Goal: Task Accomplishment & Management: Manage account settings

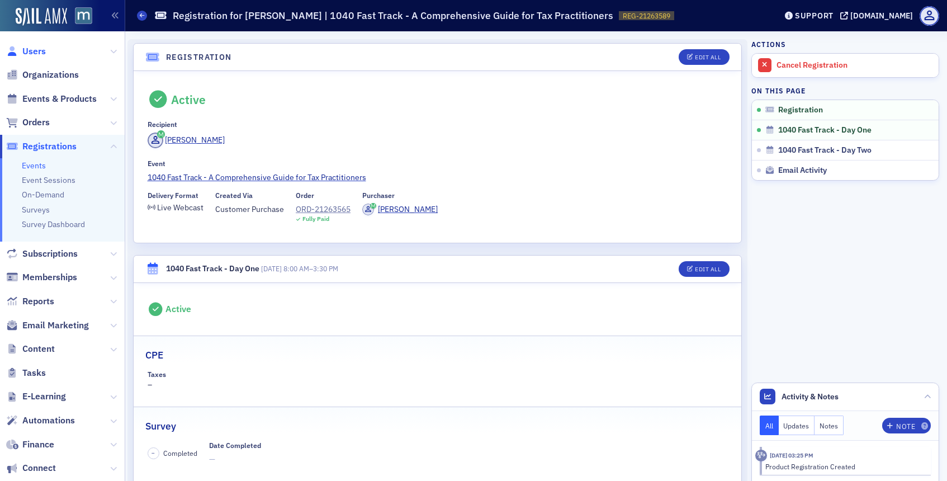
click at [39, 53] on span "Users" at bounding box center [33, 51] width 23 height 12
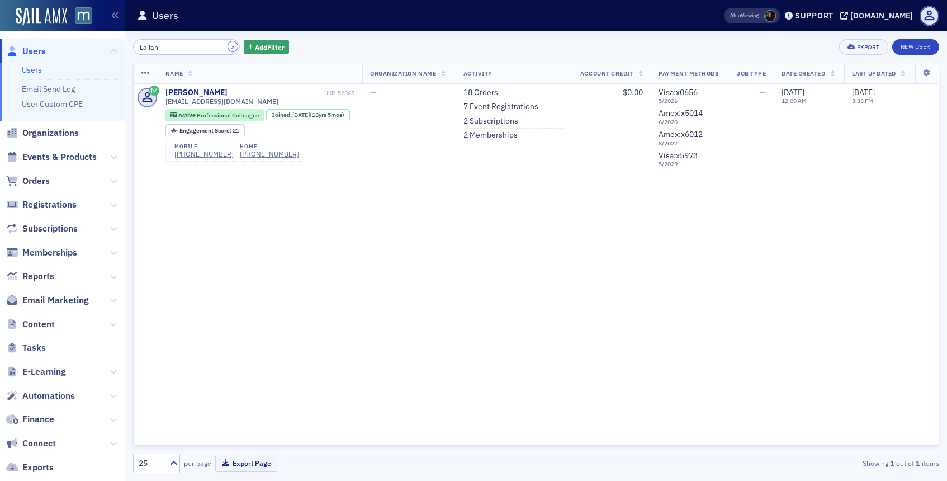
click at [228, 43] on button "×" at bounding box center [233, 46] width 10 height 10
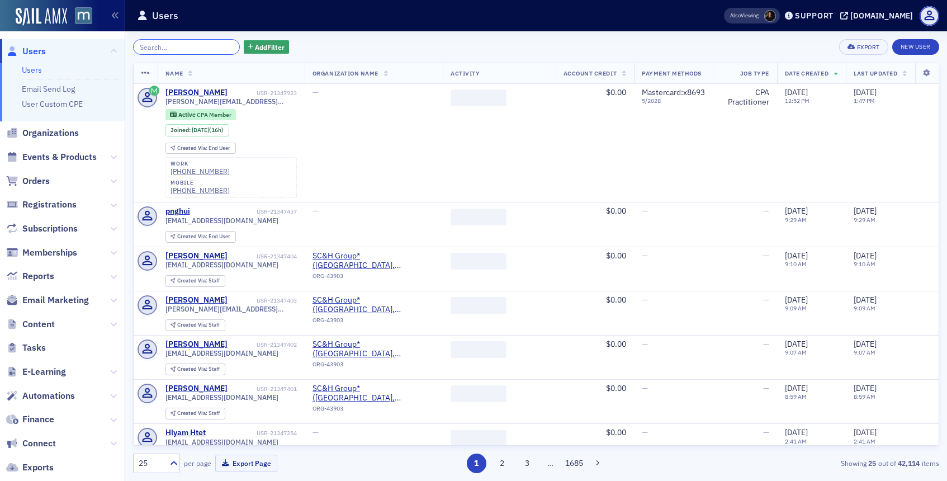
click at [201, 48] on input "search" at bounding box center [186, 47] width 107 height 16
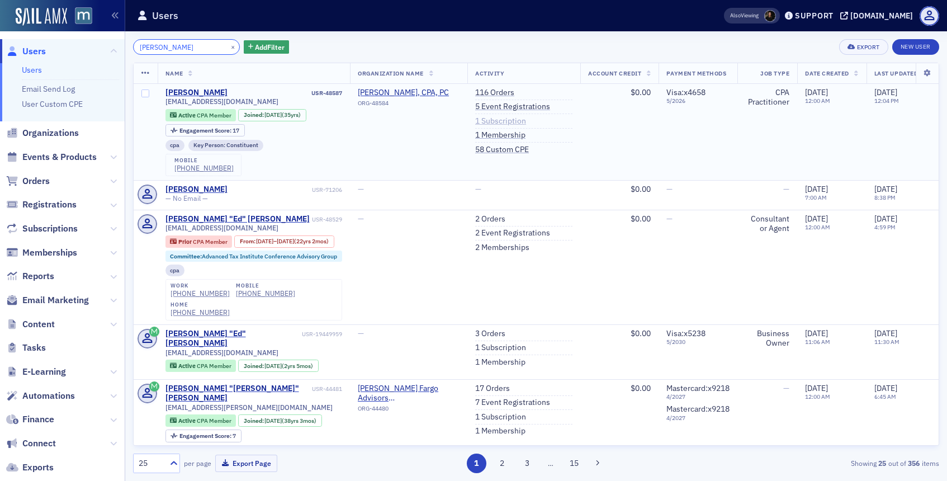
type input "ben zellin"
click at [502, 121] on link "1 Subscription" at bounding box center [500, 121] width 51 height 10
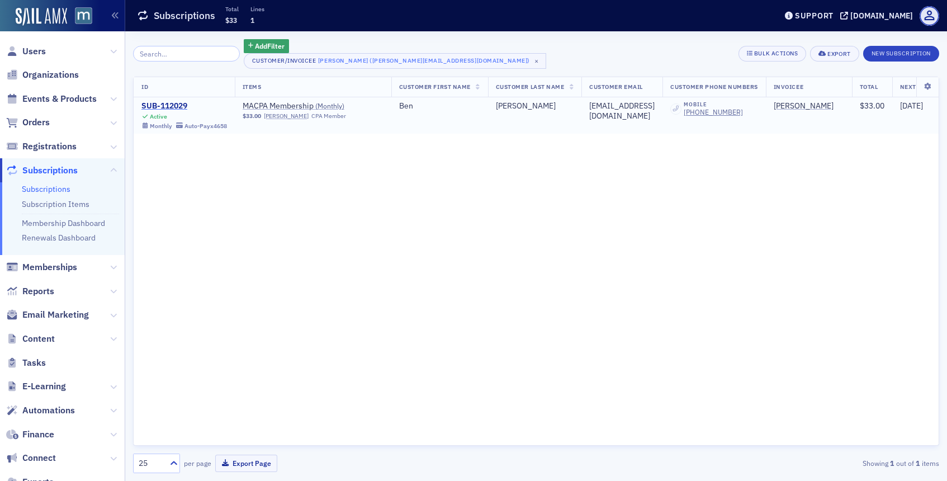
click at [166, 107] on div "SUB-112029" at bounding box center [184, 106] width 86 height 10
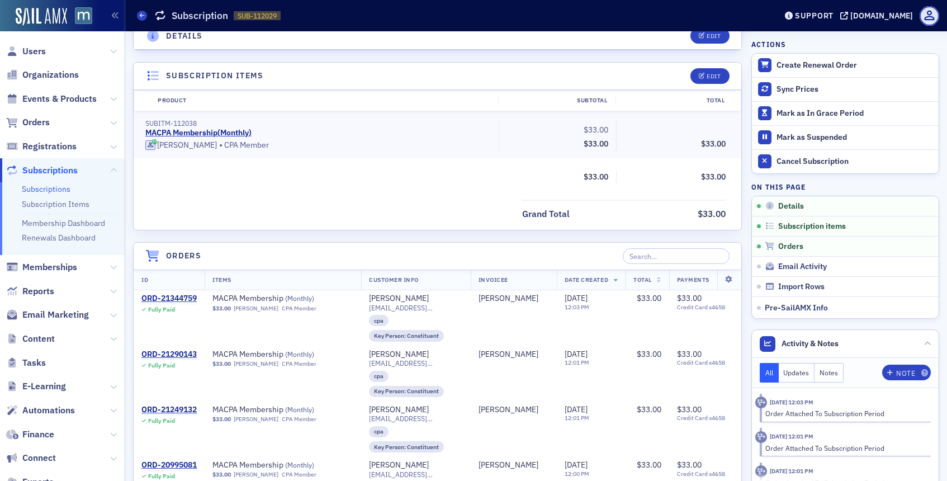
scroll to position [267, 0]
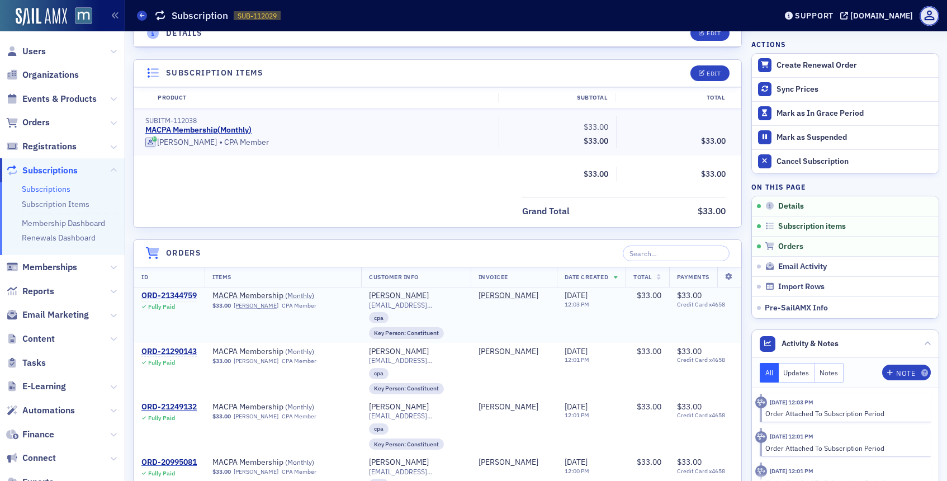
click at [189, 293] on div "ORD-21344759" at bounding box center [168, 296] width 55 height 10
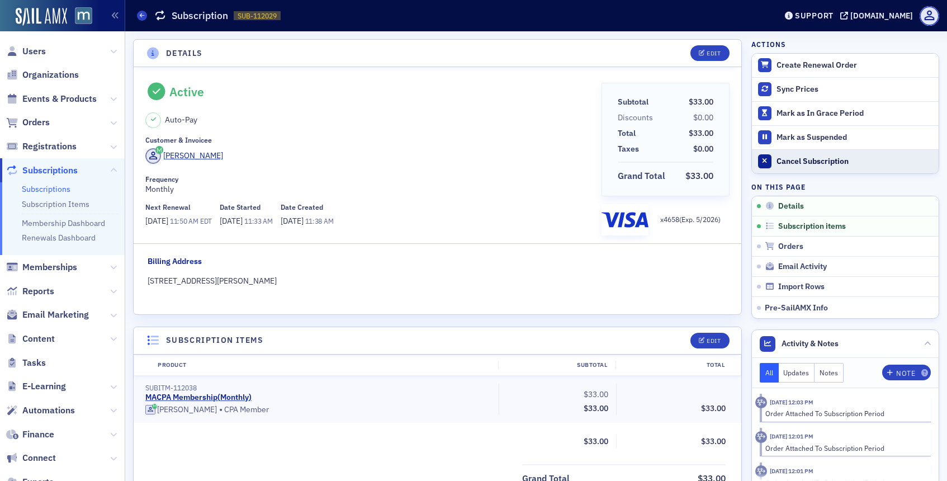
click at [786, 161] on div "Cancel Subscription" at bounding box center [854, 162] width 157 height 10
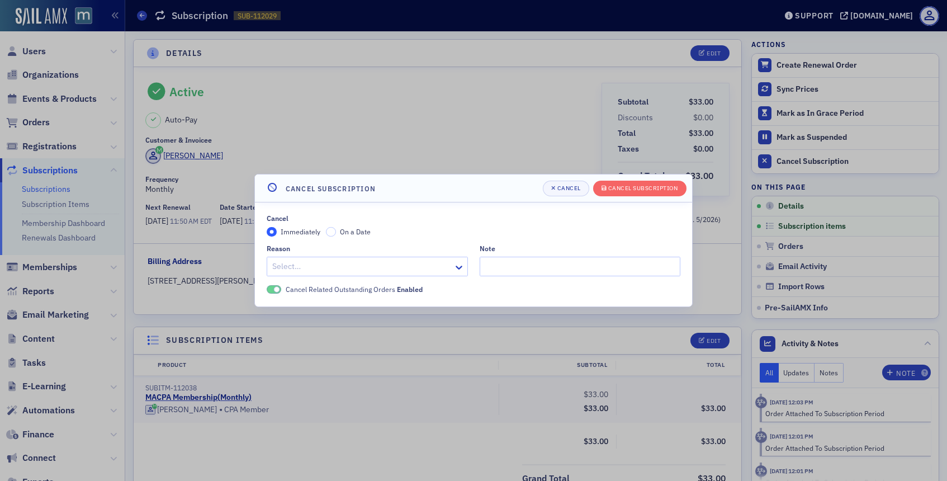
click at [432, 267] on div "Select…" at bounding box center [367, 267] width 201 height 20
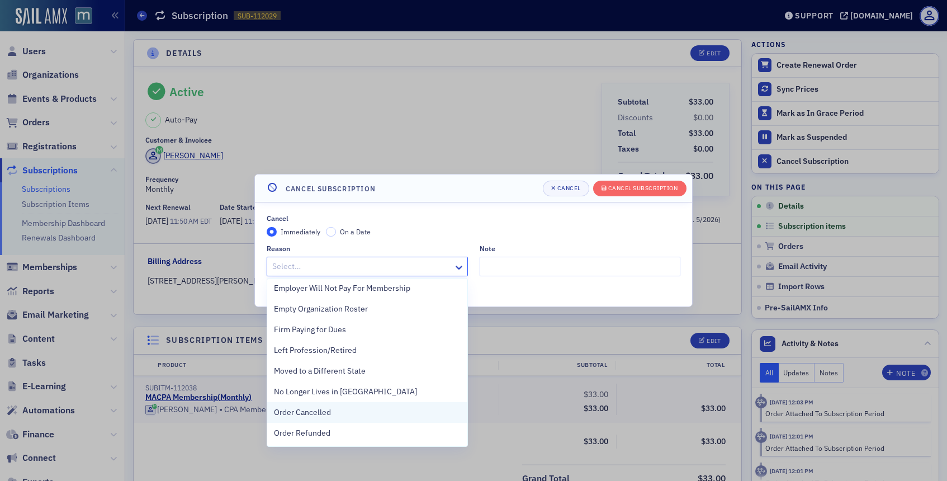
scroll to position [84, 0]
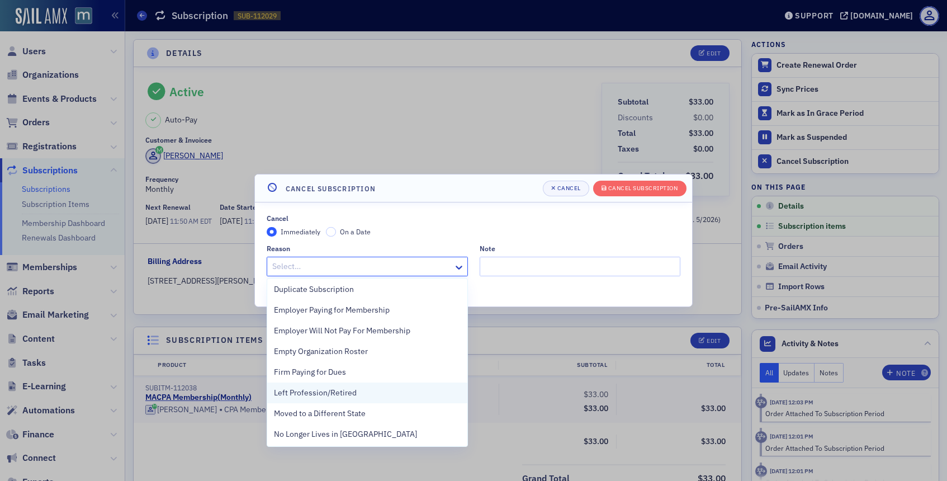
click at [332, 387] on span "Left Profession/Retired" at bounding box center [315, 393] width 83 height 12
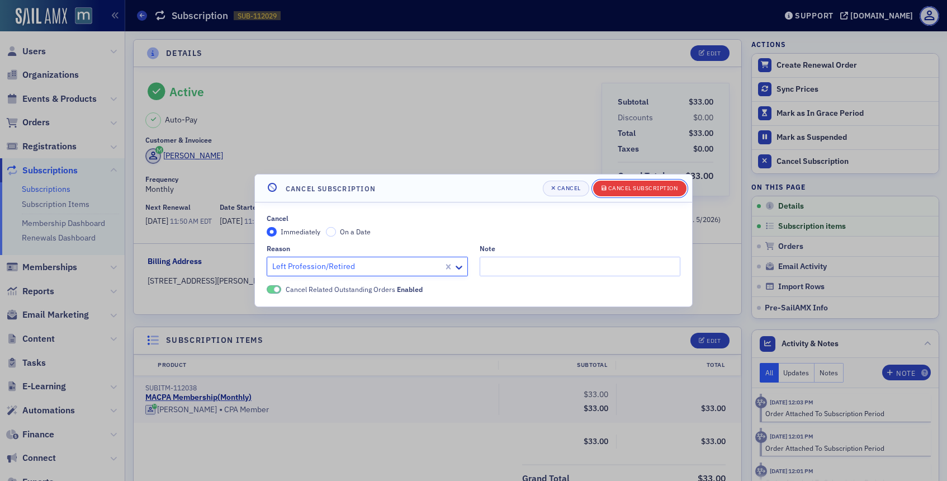
click at [625, 188] on div "Cancel Subscription" at bounding box center [643, 188] width 70 height 6
click at [623, 189] on div "Cancel Subscription" at bounding box center [643, 188] width 70 height 6
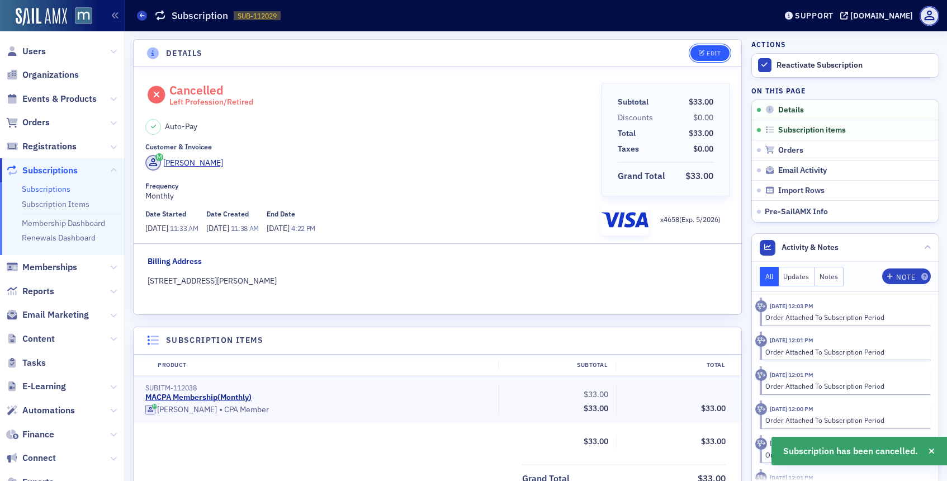
click at [708, 45] on button "Edit" at bounding box center [709, 53] width 39 height 16
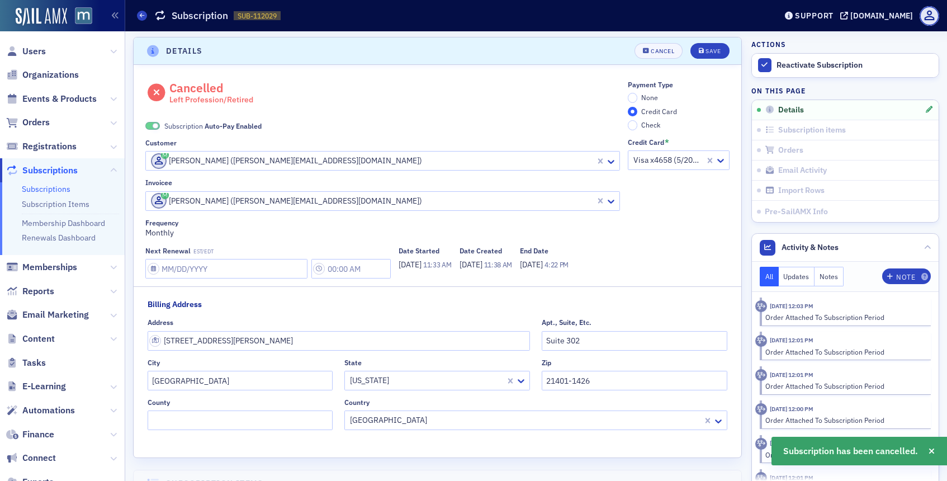
click at [159, 125] on span at bounding box center [152, 126] width 15 height 8
click at [634, 98] on input "None" at bounding box center [633, 98] width 10 height 10
click at [724, 54] on button "Save" at bounding box center [709, 51] width 39 height 16
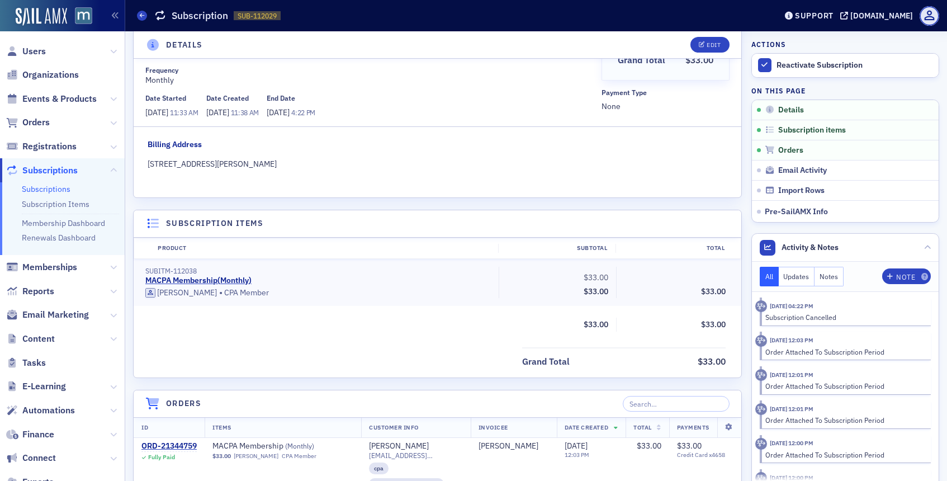
scroll to position [238, 0]
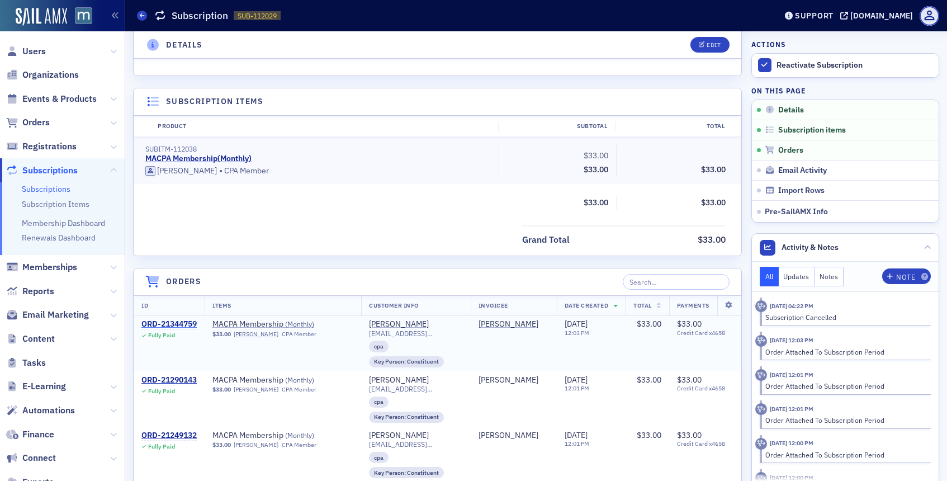
click at [185, 326] on div "ORD-21344759" at bounding box center [168, 324] width 55 height 10
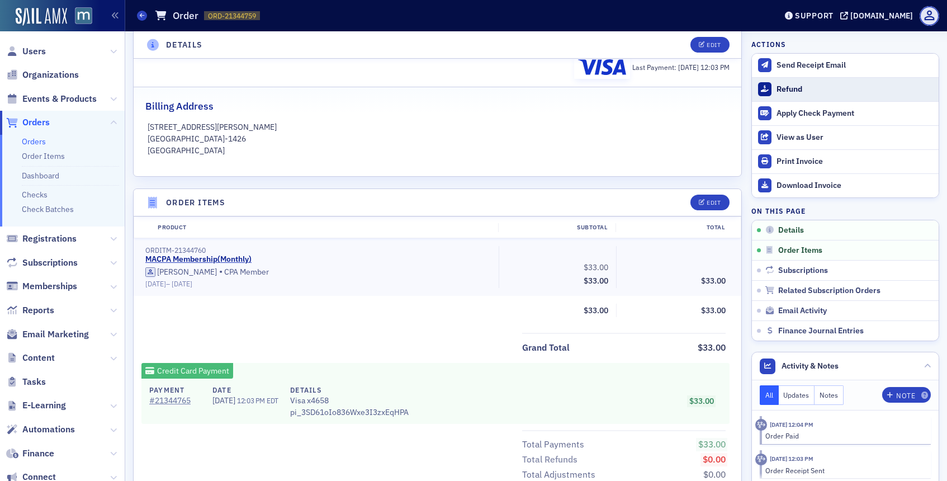
click at [767, 89] on icon at bounding box center [765, 89] width 8 height 7
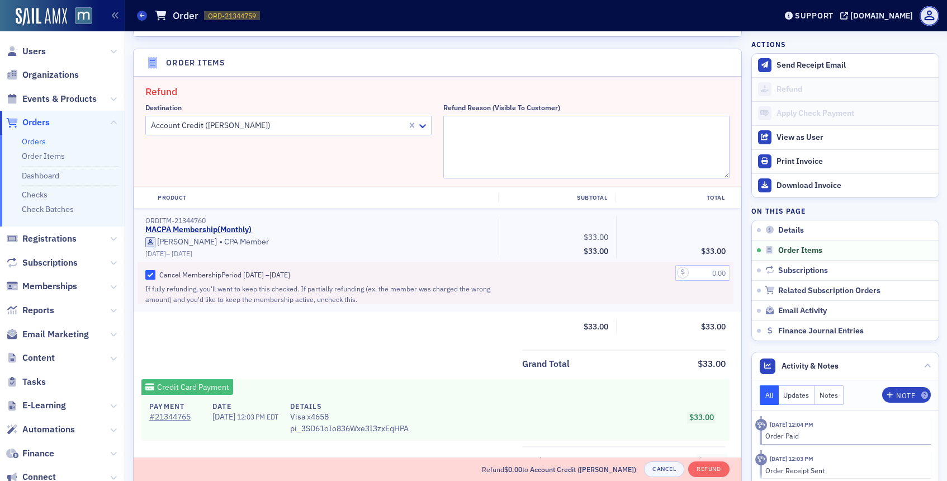
scroll to position [389, 0]
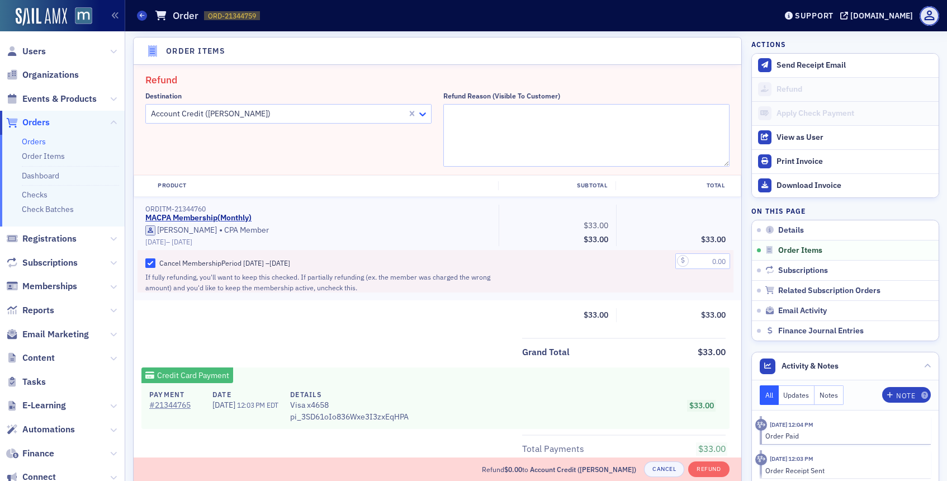
click at [420, 117] on icon at bounding box center [422, 113] width 11 height 11
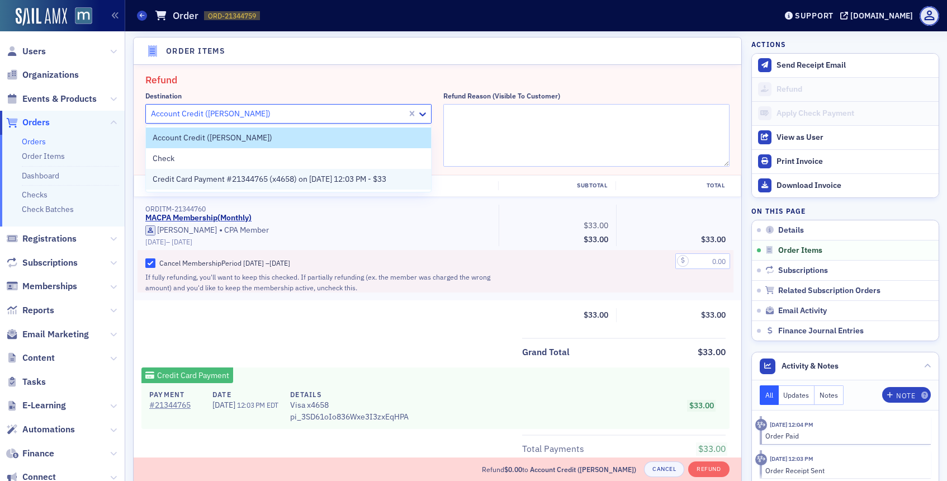
click at [296, 170] on div "Credit Card Payment #21344765 (x4658) on 9/30/2025 12:03 PM - $33" at bounding box center [288, 179] width 285 height 21
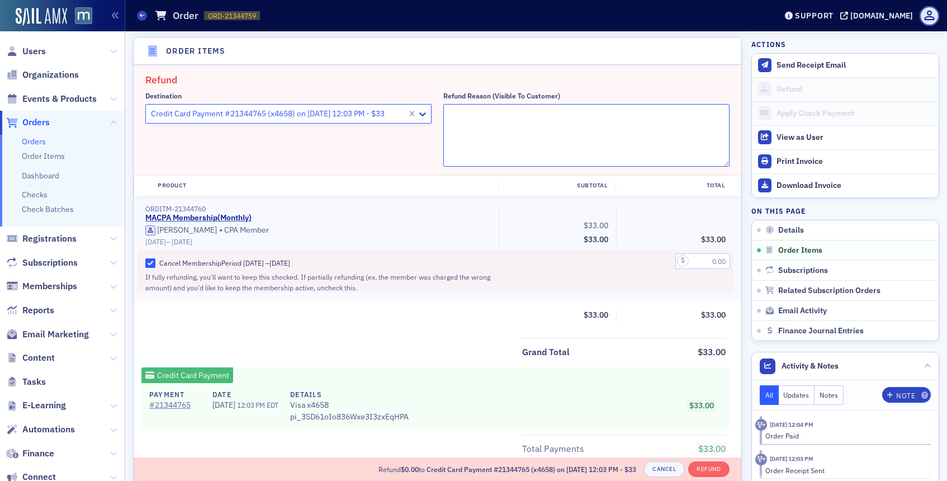
click at [478, 135] on textarea "Refund Reason (Visible to Customer)" at bounding box center [586, 135] width 286 height 63
type textarea "Retired"
click at [711, 259] on input "text" at bounding box center [702, 261] width 55 height 16
type input "33.00"
click at [648, 293] on div "ORDITM-21344760 MACPA Membership ( Monthly ) Ben Zellin • CPA Member 9/30/2025 …" at bounding box center [438, 248] width 608 height 103
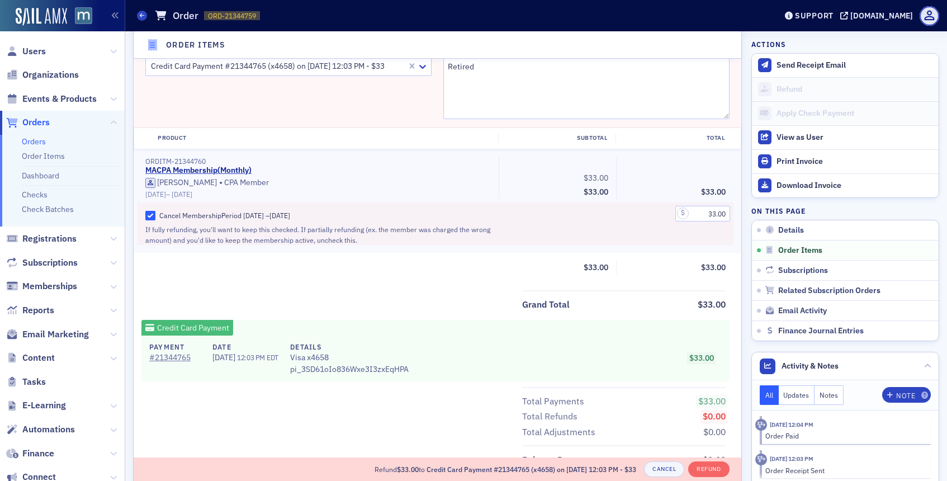
scroll to position [510, 0]
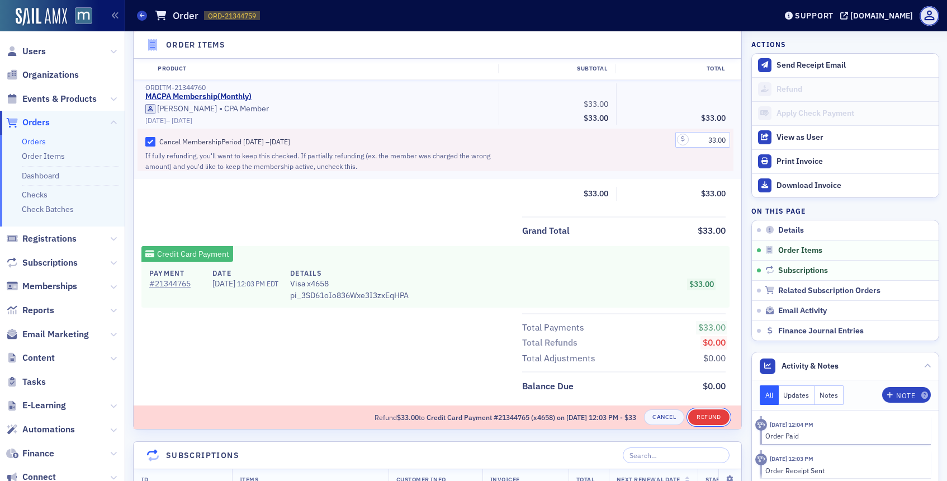
click at [708, 413] on button "Refund" at bounding box center [708, 417] width 41 height 16
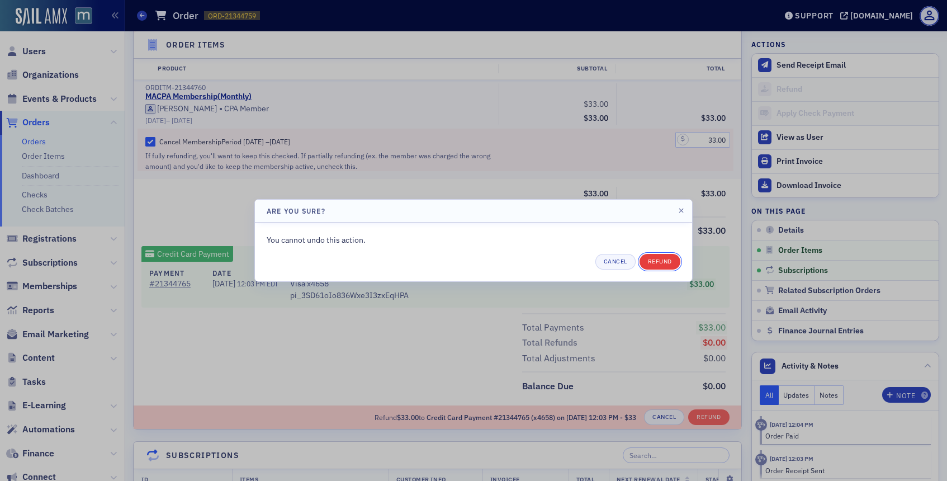
click at [656, 255] on button "Refund" at bounding box center [659, 262] width 41 height 16
